Goal: Information Seeking & Learning: Compare options

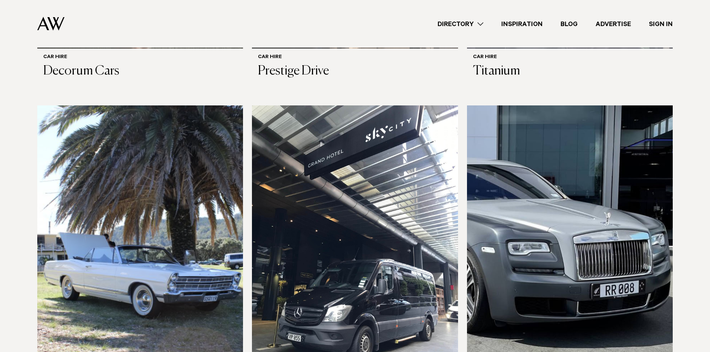
scroll to position [559, 0]
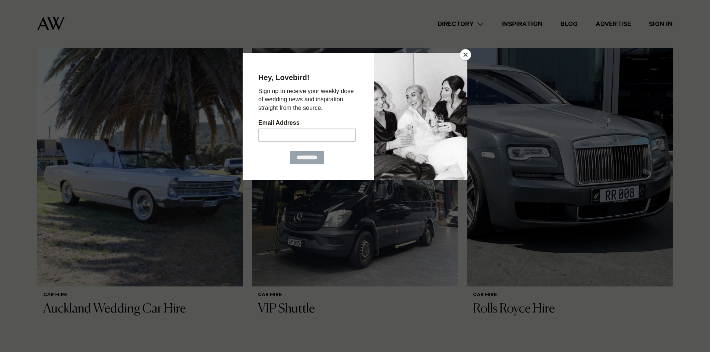
click at [463, 55] on button "Close" at bounding box center [465, 54] width 11 height 11
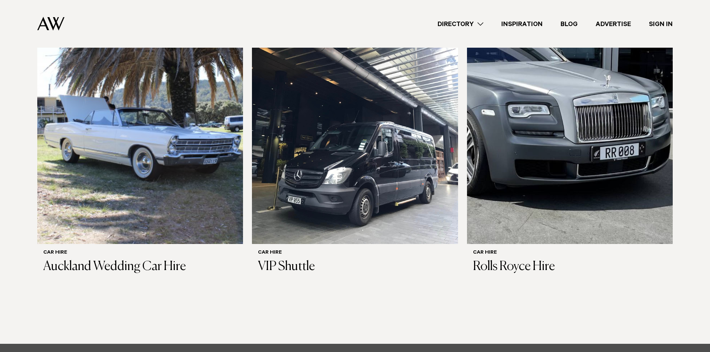
scroll to position [633, 0]
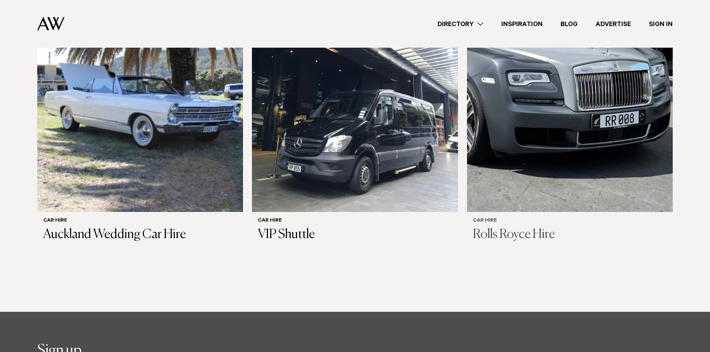
drag, startPoint x: 534, startPoint y: 203, endPoint x: 567, endPoint y: 151, distance: 60.8
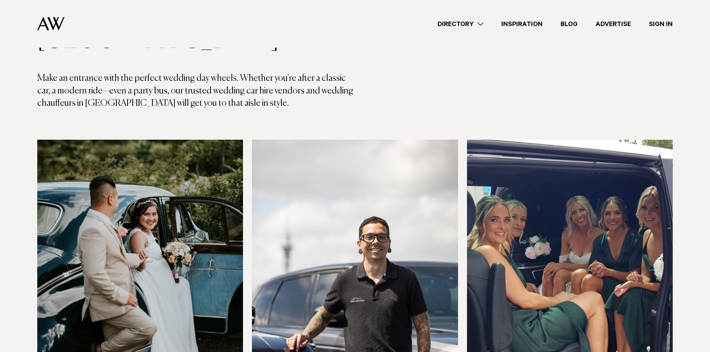
scroll to position [0, 0]
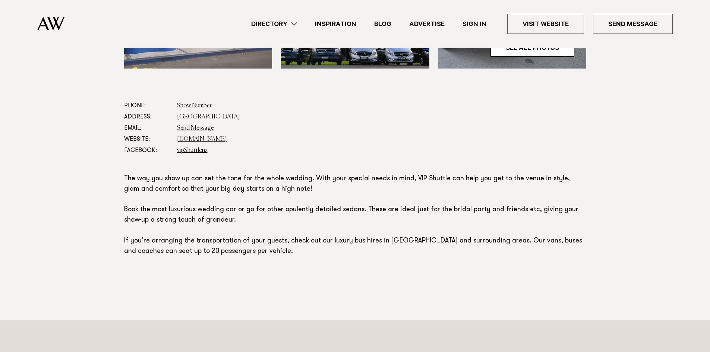
scroll to position [372, 0]
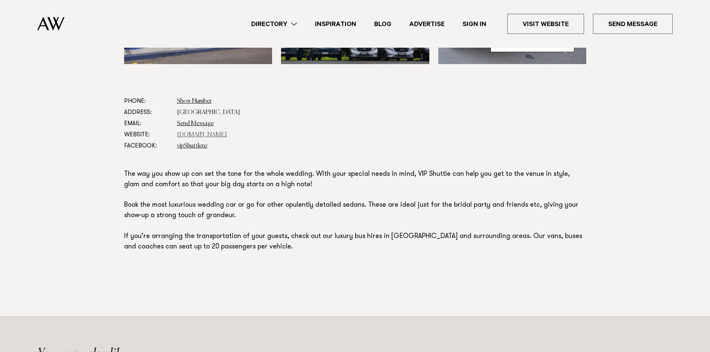
click at [214, 134] on link "www.vipshuttle.co.nz" at bounding box center [202, 135] width 50 height 6
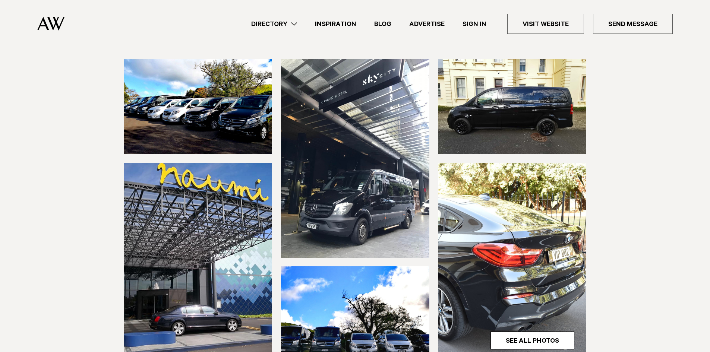
scroll to position [74, 0]
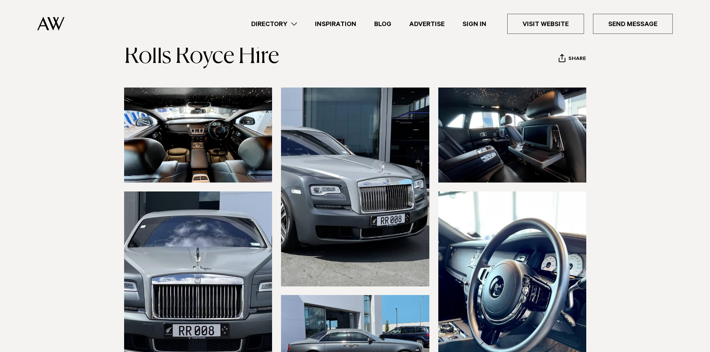
scroll to position [37, 0]
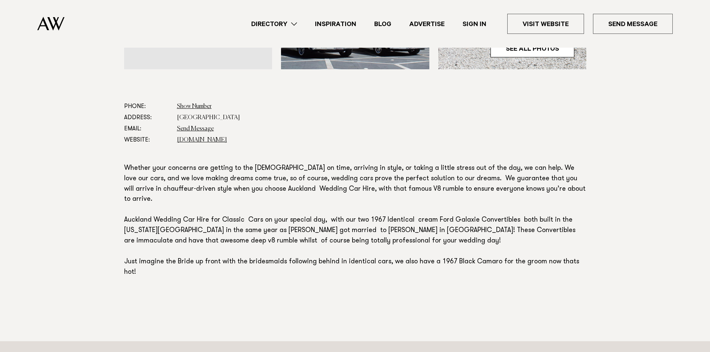
scroll to position [410, 0]
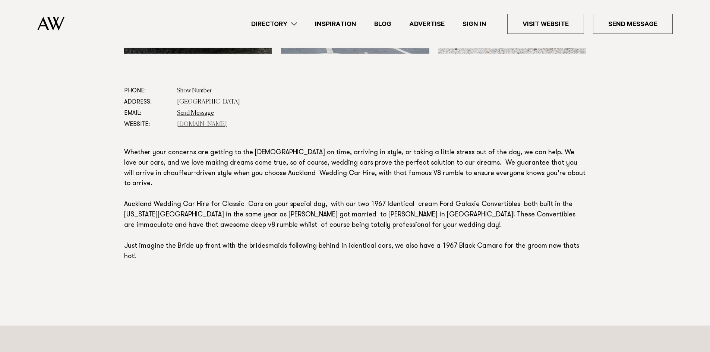
click at [200, 122] on link "aucklandweddingcarhire.co.nz" at bounding box center [202, 124] width 50 height 6
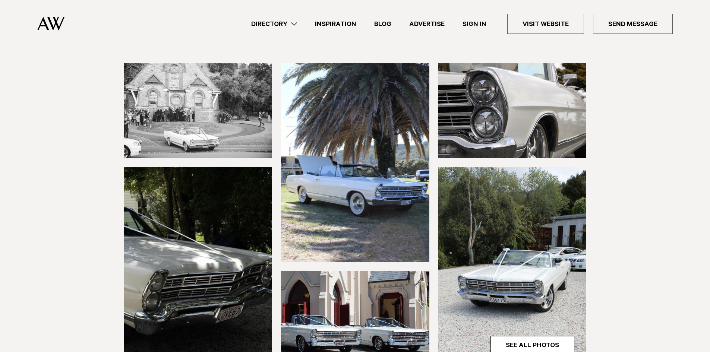
scroll to position [0, 0]
